Goal: Task Accomplishment & Management: Manage account settings

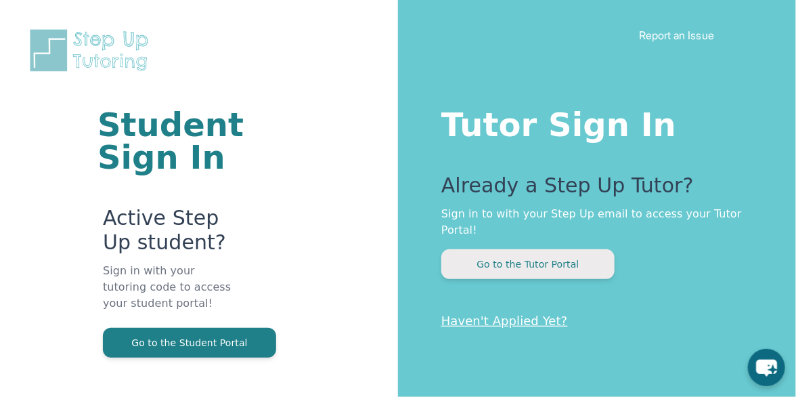
click at [573, 249] on button "Go to the Tutor Portal" at bounding box center [528, 264] width 173 height 30
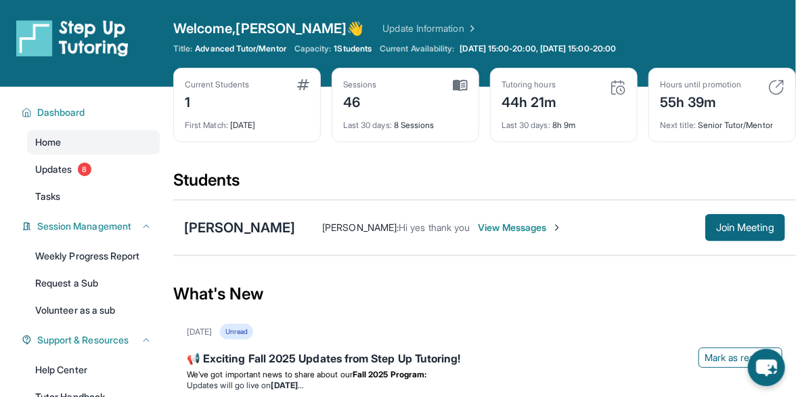
click at [780, 89] on img at bounding box center [777, 87] width 16 height 16
click at [712, 87] on div "Hours until promotion" at bounding box center [700, 84] width 81 height 11
click at [693, 104] on div "55h 39m" at bounding box center [700, 101] width 81 height 22
click at [617, 79] on img at bounding box center [618, 87] width 16 height 16
click at [242, 46] on span "Advanced Tutor/Mentor" at bounding box center [240, 48] width 91 height 11
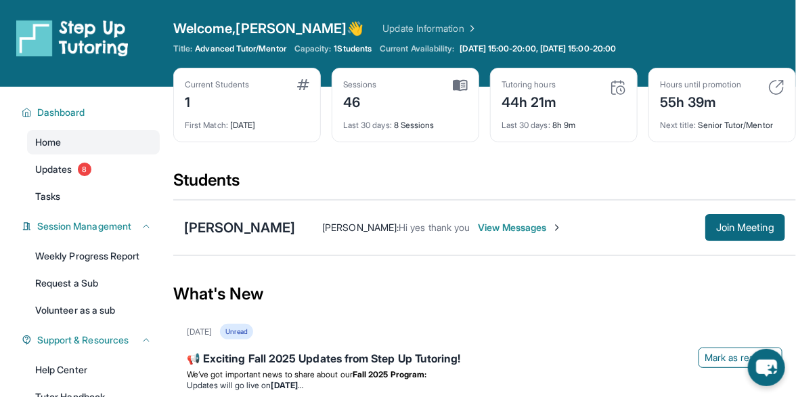
click at [387, 28] on link "Update Information" at bounding box center [430, 29] width 95 height 14
